Goal: Check status: Check status

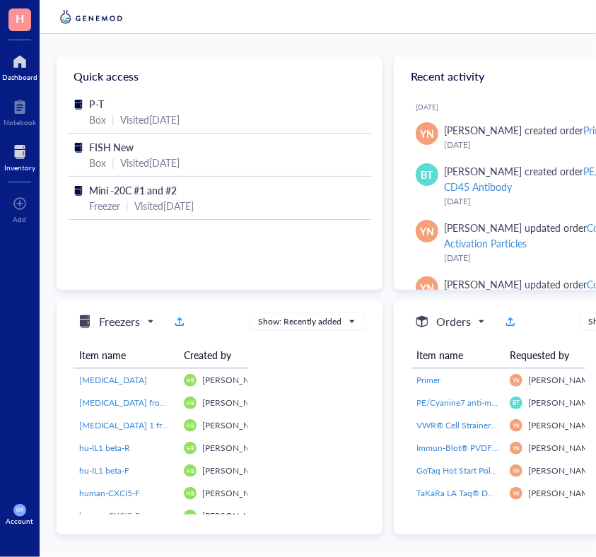
click at [20, 146] on div at bounding box center [19, 152] width 31 height 23
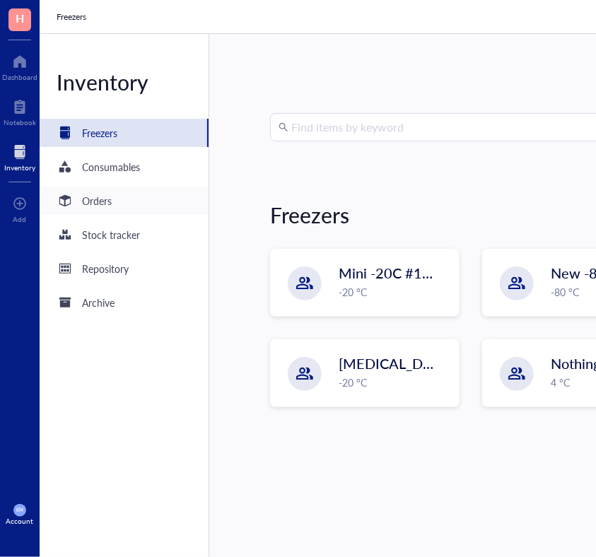
click at [107, 206] on div "Orders" at bounding box center [97, 201] width 30 height 16
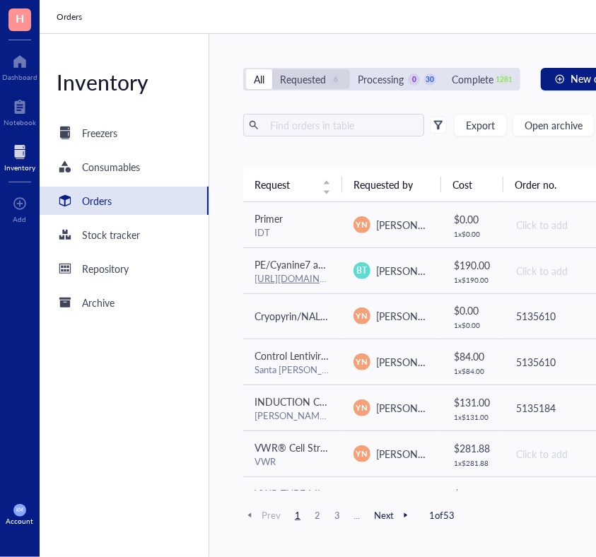
click at [312, 83] on div "Requested" at bounding box center [303, 79] width 46 height 16
click at [272, 69] on input "Requested 6" at bounding box center [272, 69] width 0 height 0
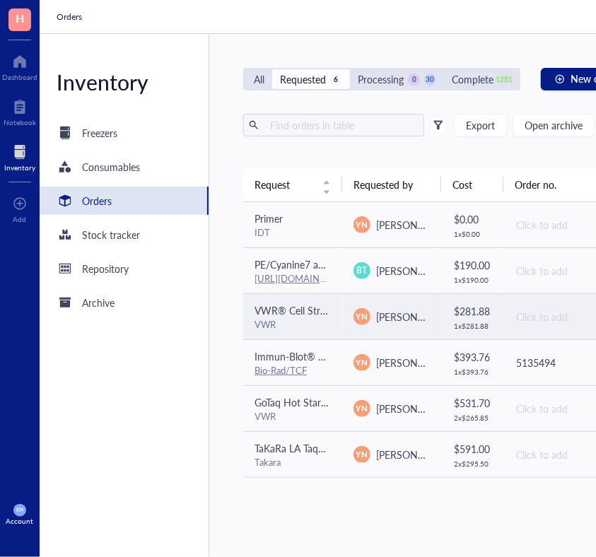
click at [296, 309] on span "VWR® Cell Strainers, DNase/RNase Free, Non-Pyrogenic, Sterile 40um" at bounding box center [409, 310] width 310 height 14
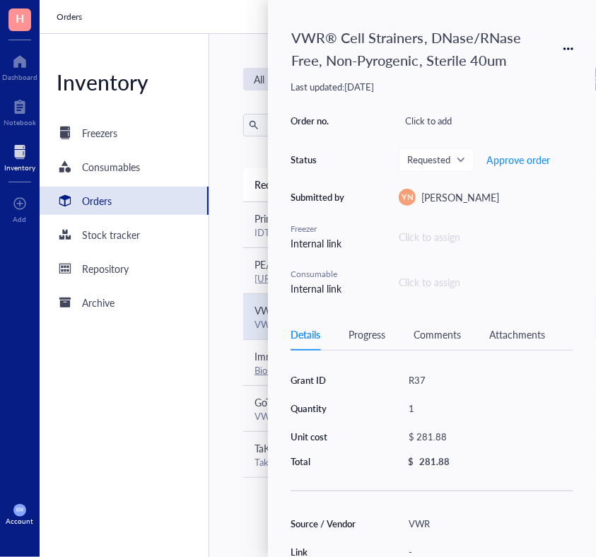
click at [284, 495] on div "VWR® Cell Strainers, DNase/RNase Free, Non-Pyrogenic, Sterile 40um Last updated…" at bounding box center [432, 278] width 328 height 557
click at [309, 507] on div "Grant ID R37 Quantity 1 Unit cost $ 281.88 Total $ 281.88 Source / Vendor VWR L…" at bounding box center [431, 549] width 283 height 364
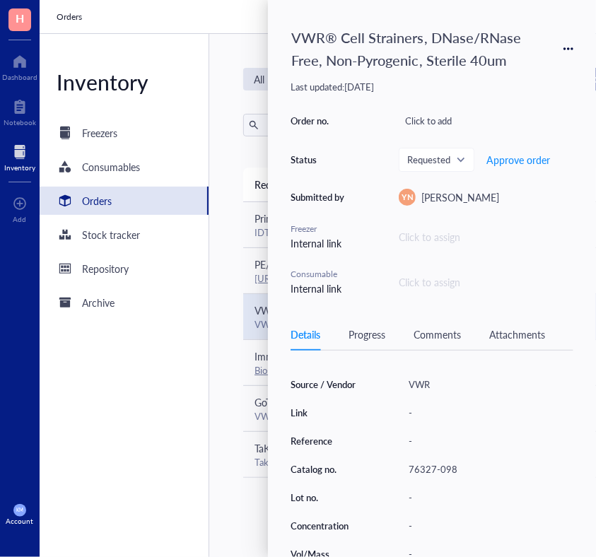
scroll to position [141, 0]
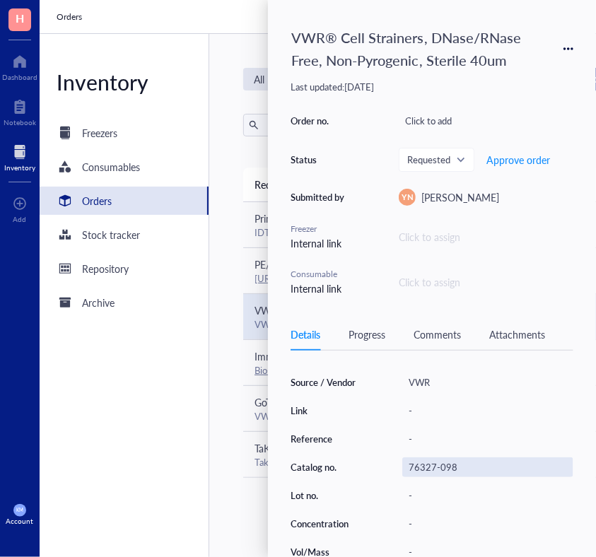
click at [454, 461] on div "76327-098" at bounding box center [487, 467] width 171 height 20
click at [340, 423] on div "Source / Vendor VWR Link - Reference - Catalog no. 76327-098 Lot no. - Concentr…" at bounding box center [431, 481] width 283 height 218
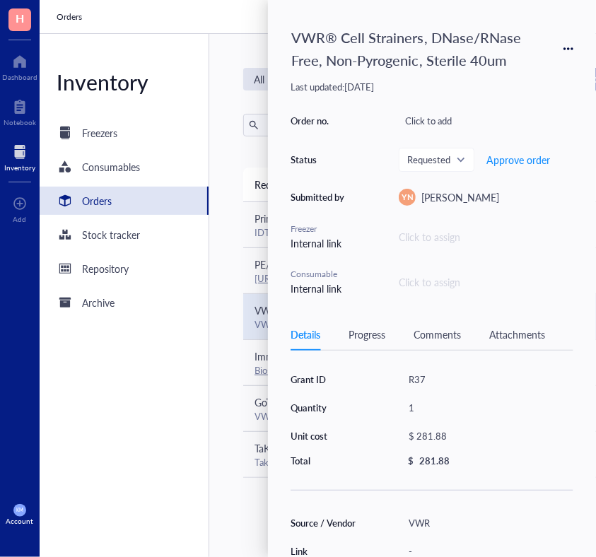
scroll to position [0, 0]
click at [349, 416] on div "Grant ID R37 Quantity 1 Unit cost $ 281.88 Total $ 281.88" at bounding box center [431, 419] width 283 height 98
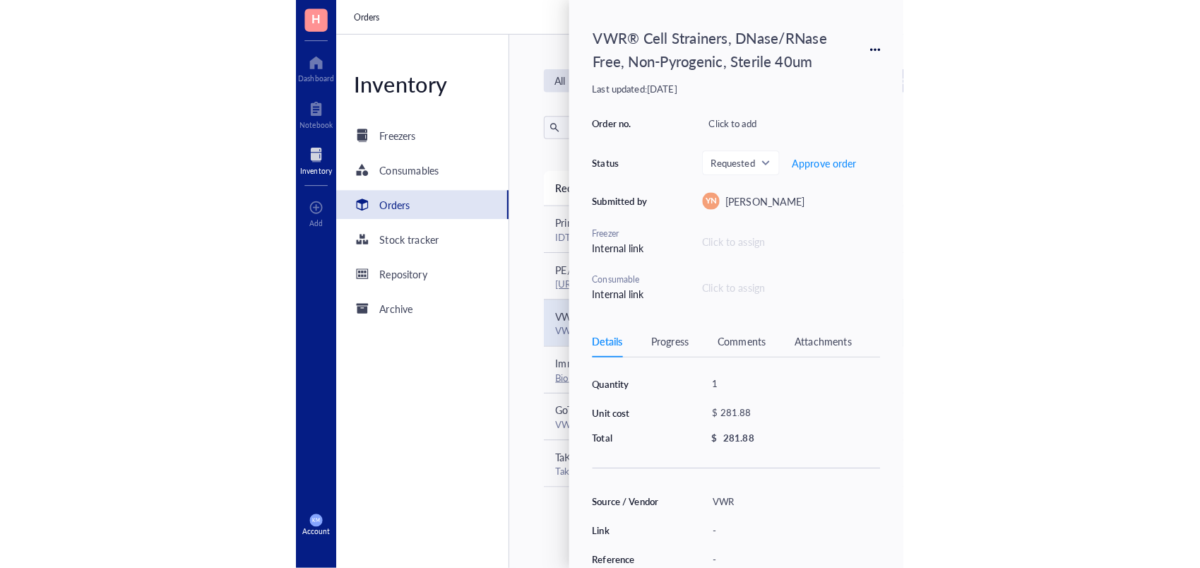
scroll to position [4, 0]
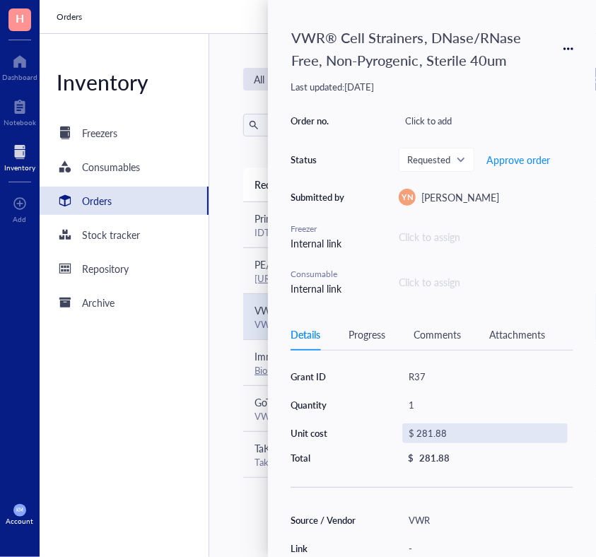
click at [431, 430] on div "$ 281.88" at bounding box center [484, 433] width 165 height 20
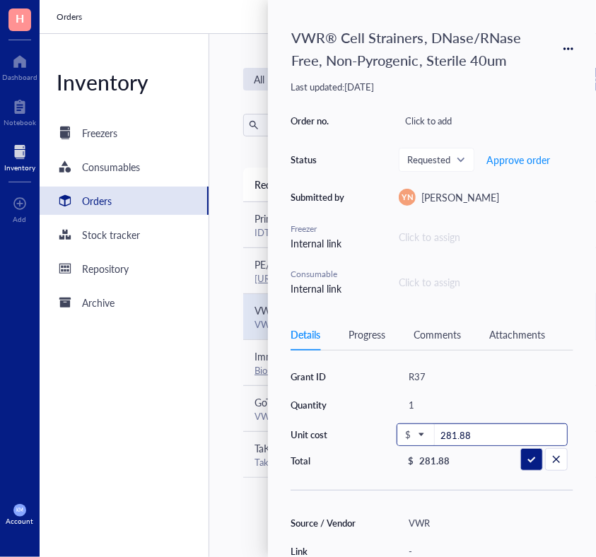
click at [466, 435] on input "281.88" at bounding box center [501, 435] width 132 height 23
type input "2"
type input "325.51"
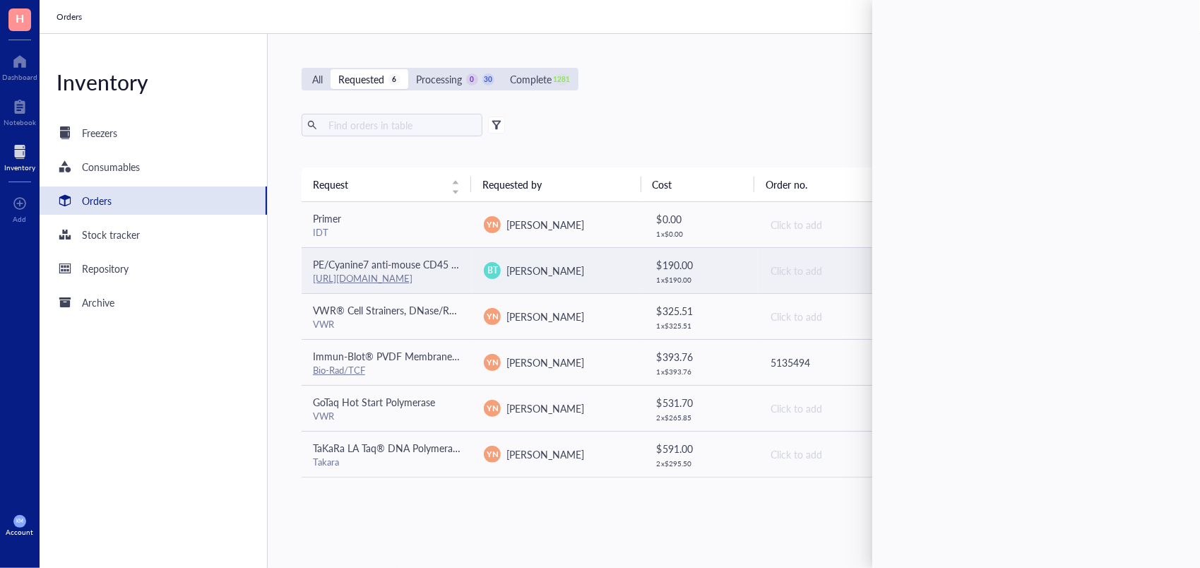
click at [405, 259] on span "PE/Cyanine7 anti-mouse CD45 Antibody" at bounding box center [402, 264] width 178 height 14
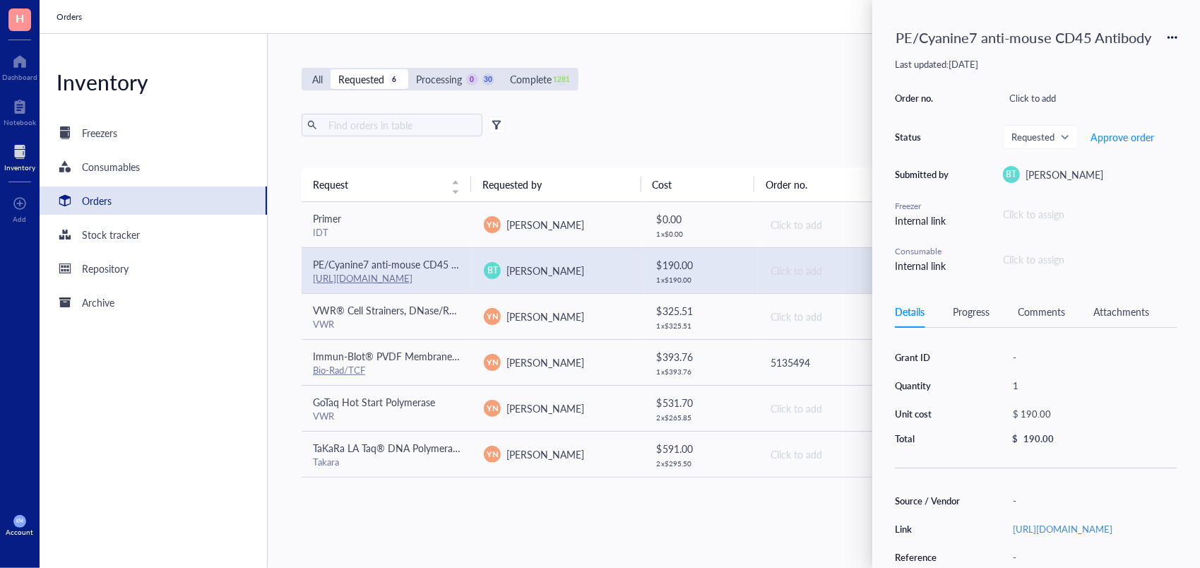
click at [973, 480] on div "Grant ID - Quantity 1 Unit cost $ 190.00 Total $ 190.00 Source / Vendor - Link …" at bounding box center [1036, 527] width 283 height 364
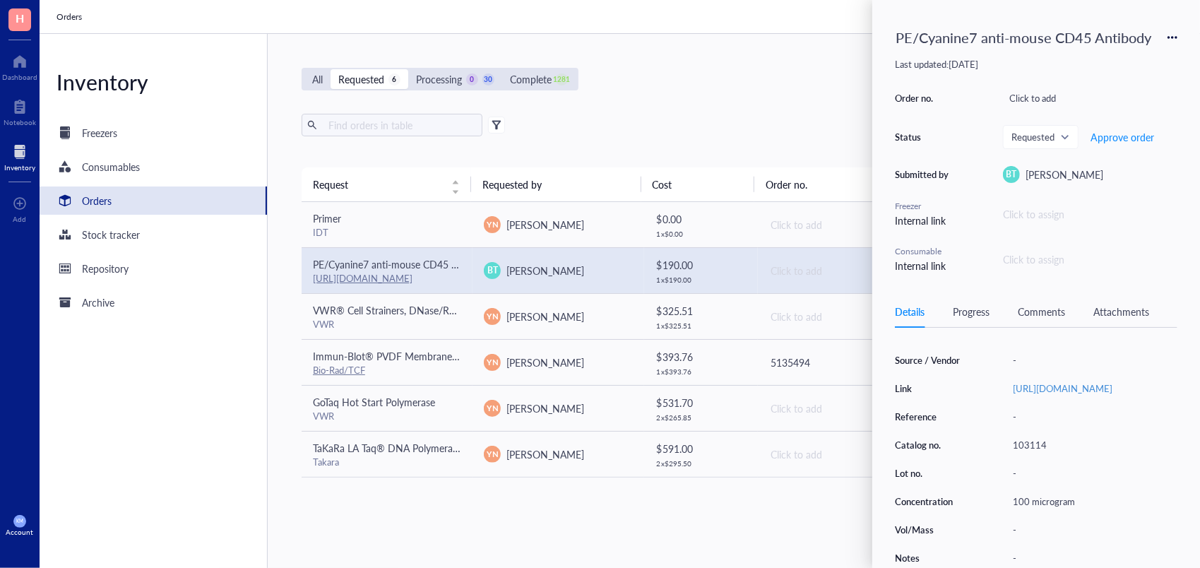
scroll to position [165, 0]
click at [1043, 438] on div "103114" at bounding box center [1092, 445] width 171 height 20
click at [965, 423] on div "Source / Vendor - Link [URL][DOMAIN_NAME] Reference - Catalog no. 103114 Lot no…" at bounding box center [1036, 459] width 283 height 218
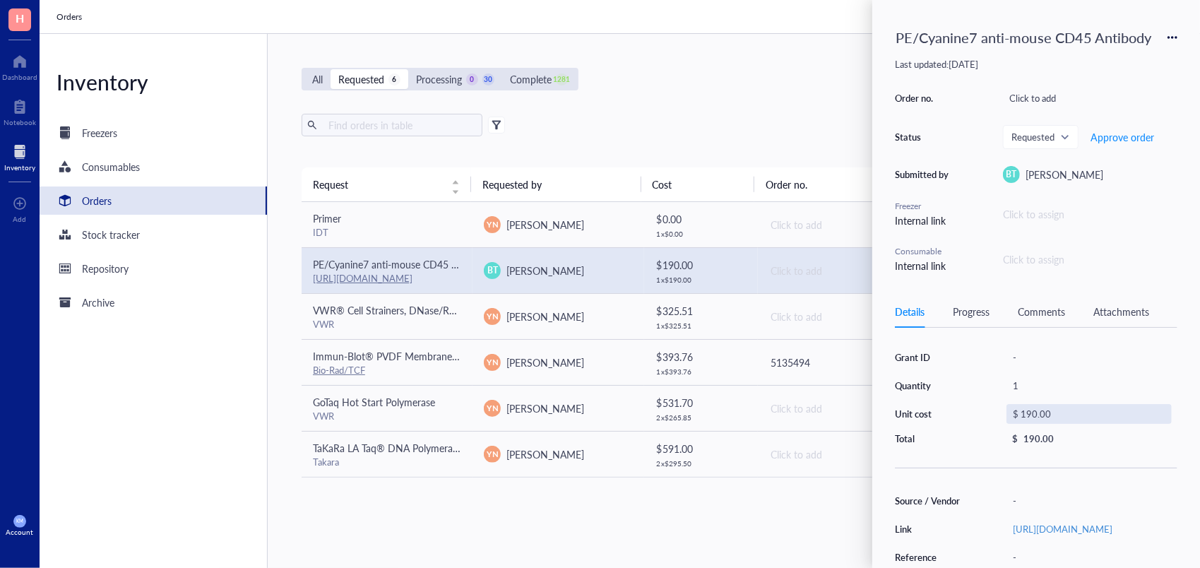
click at [1033, 411] on div "$ 190.00" at bounding box center [1089, 414] width 165 height 20
click at [1062, 411] on input "190.00" at bounding box center [1105, 416] width 132 height 23
type input "133.00"
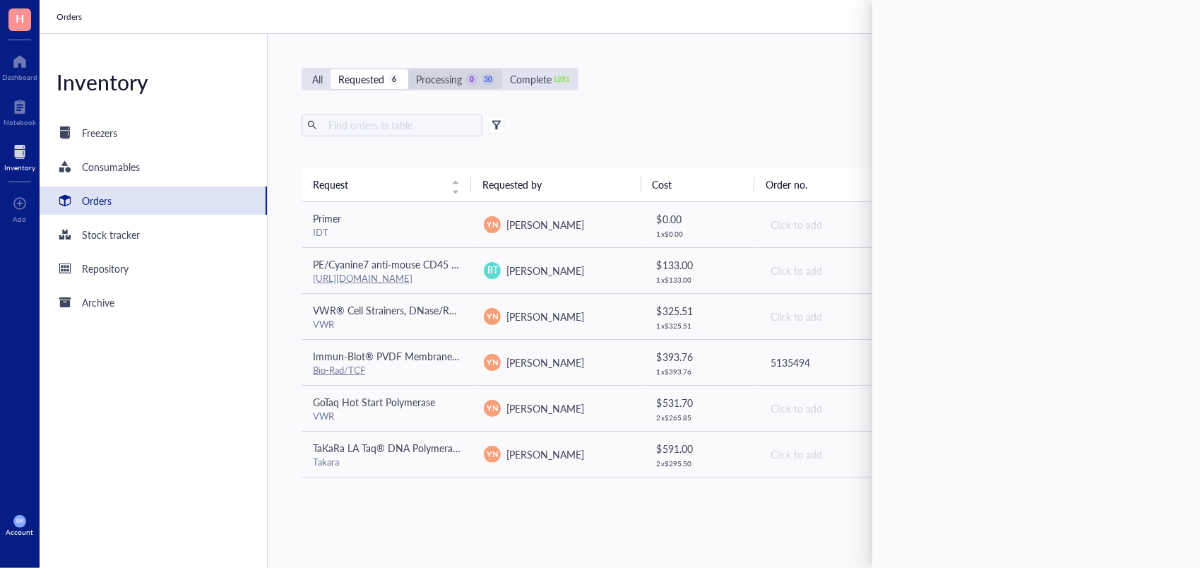
click at [429, 85] on div "Processing" at bounding box center [439, 79] width 46 height 16
click at [408, 69] on input "Processing 0 30" at bounding box center [408, 69] width 0 height 0
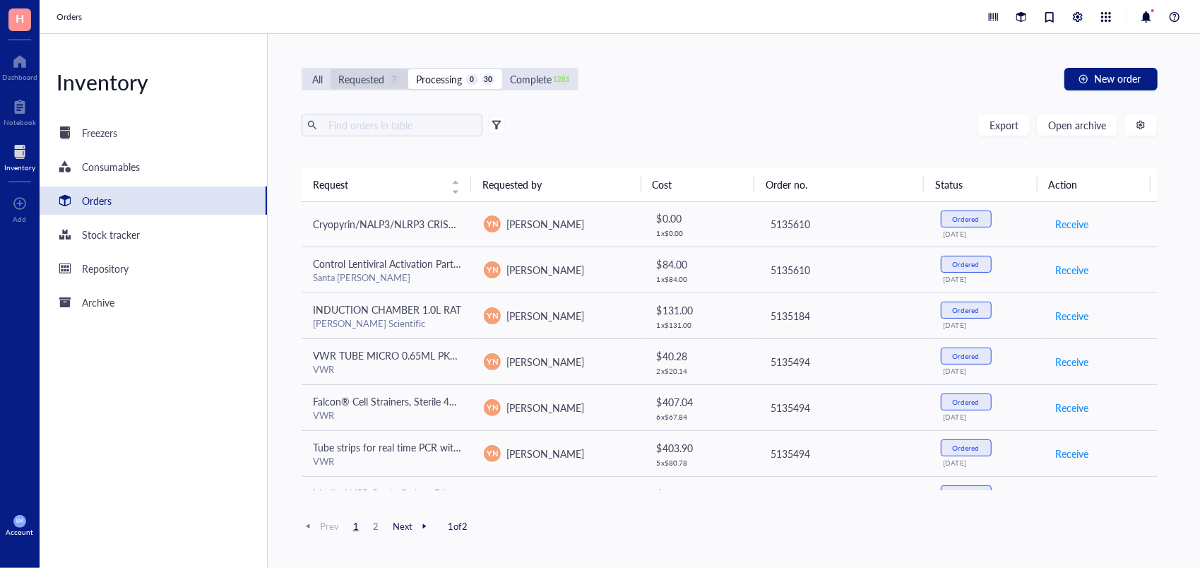
click at [372, 85] on div "Requested" at bounding box center [361, 79] width 46 height 16
click at [331, 69] on input "Requested 7" at bounding box center [331, 69] width 0 height 0
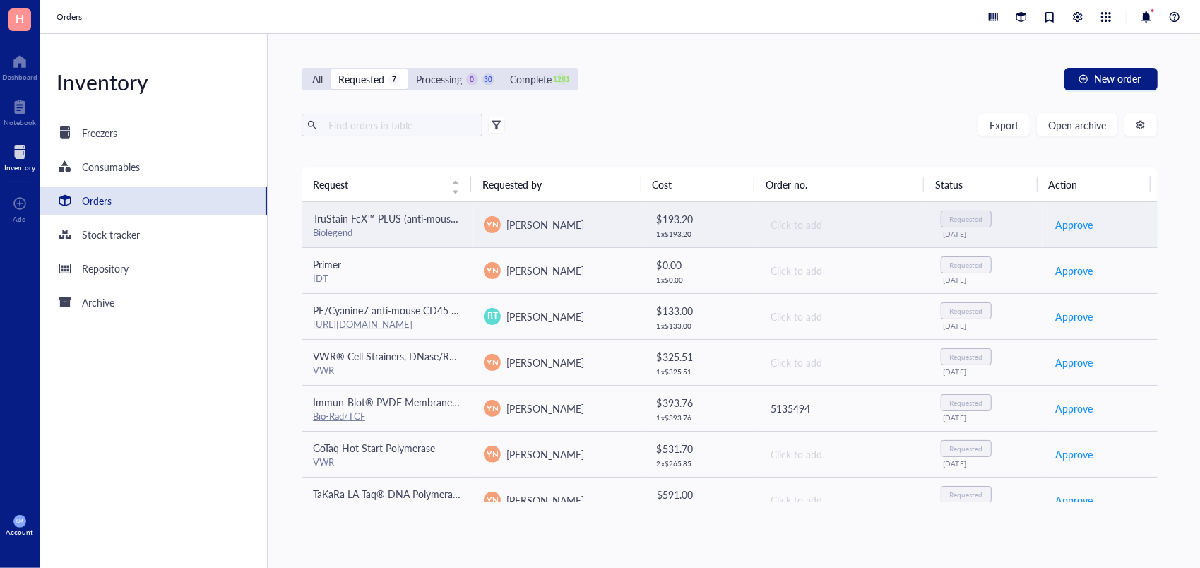
click at [409, 237] on div "Biolegend" at bounding box center [387, 232] width 148 height 13
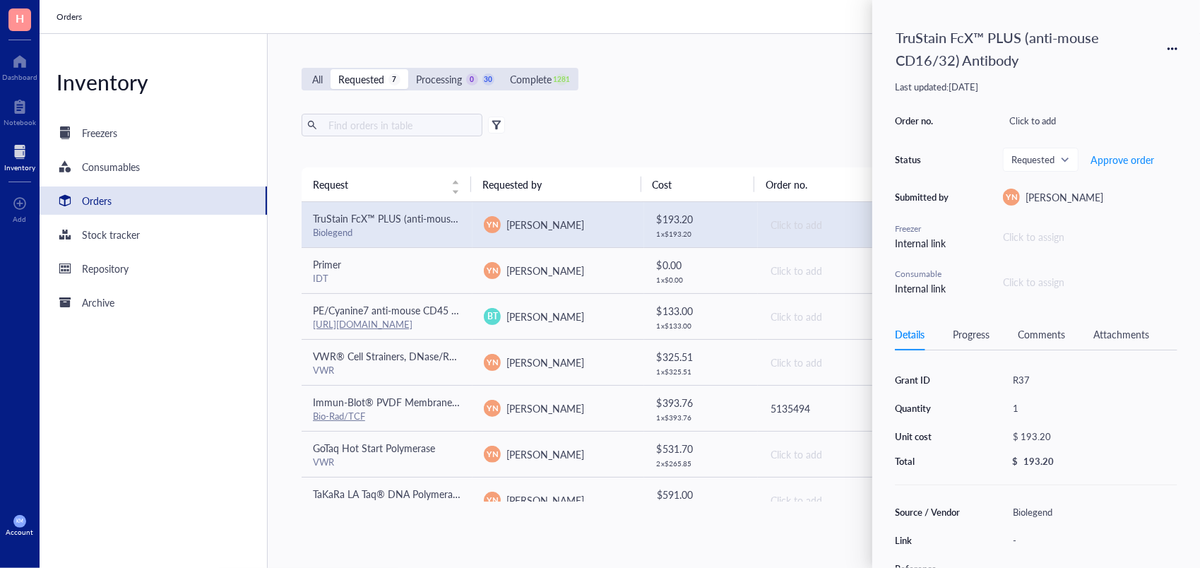
click at [880, 374] on div "TruStain FcX™ PLUS (anti-mouse CD16/32) Antibody Last updated: August 20, 2025 …" at bounding box center [1037, 284] width 328 height 568
click at [897, 358] on div "Details Progress Comments Attachments Grant ID R37 Quantity 1 Unit cost $ 193.2…" at bounding box center [1036, 443] width 283 height 249
click at [945, 473] on div "Grant ID R37 Quantity 1 Unit cost $ 193.20 Total $ 193.20 Source / Vendor Biole…" at bounding box center [1036, 543] width 283 height 353
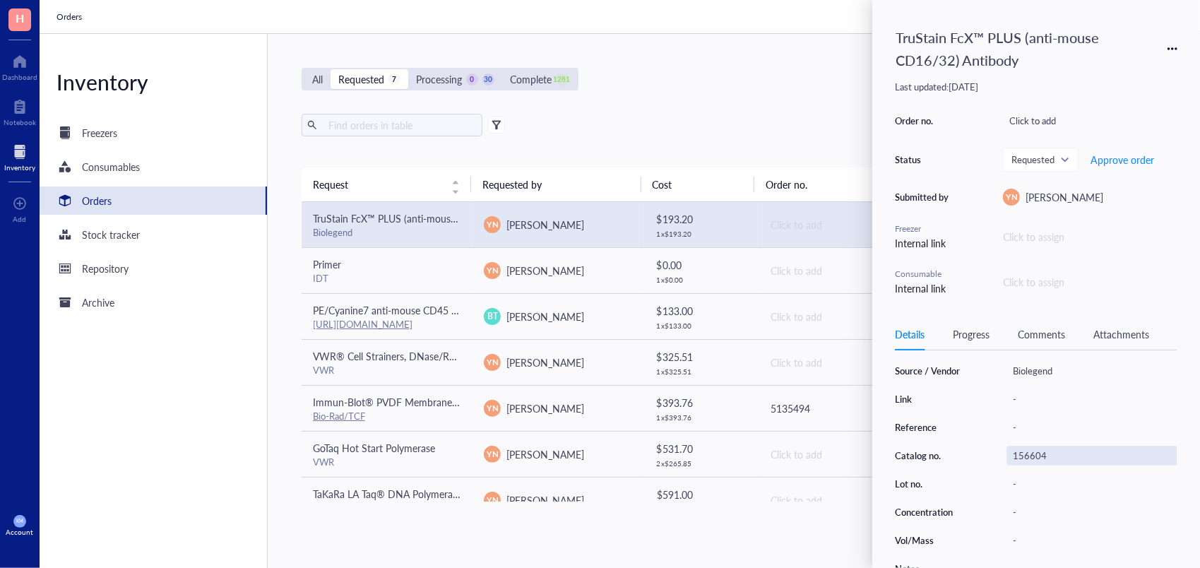
click at [1031, 451] on div "156604" at bounding box center [1092, 456] width 171 height 20
click at [961, 411] on div "Source / Vendor Biolegend Link - Reference - Catalog no. 156604 Lot no. - Conce…" at bounding box center [1036, 470] width 283 height 218
click at [953, 406] on div "Source / Vendor Biolegend Link - Reference - Catalog no. 156604 Lot no. - Conce…" at bounding box center [1036, 470] width 283 height 218
